Goal: Navigation & Orientation: Find specific page/section

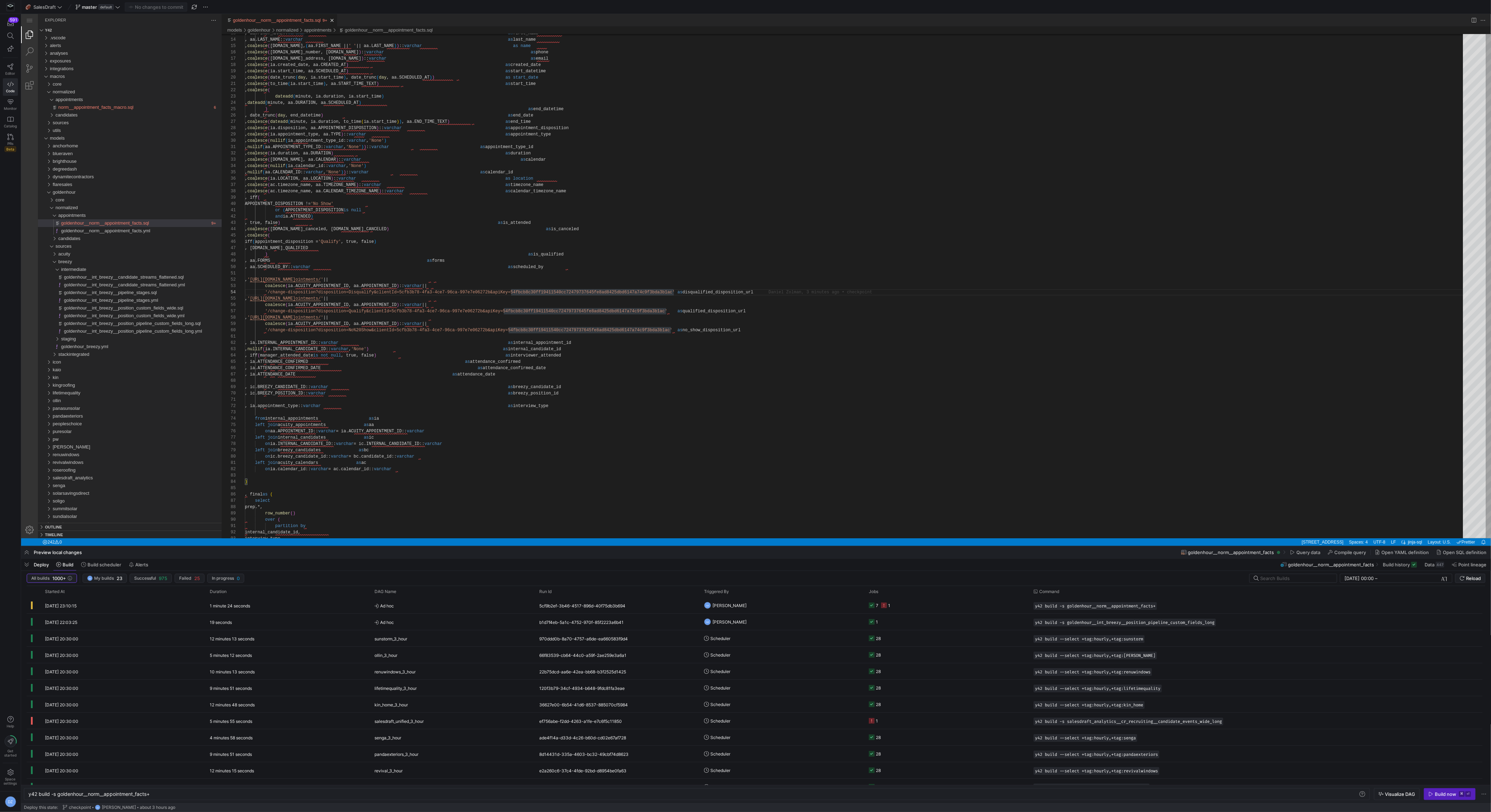
scroll to position [19, 305]
